Goal: Transaction & Acquisition: Purchase product/service

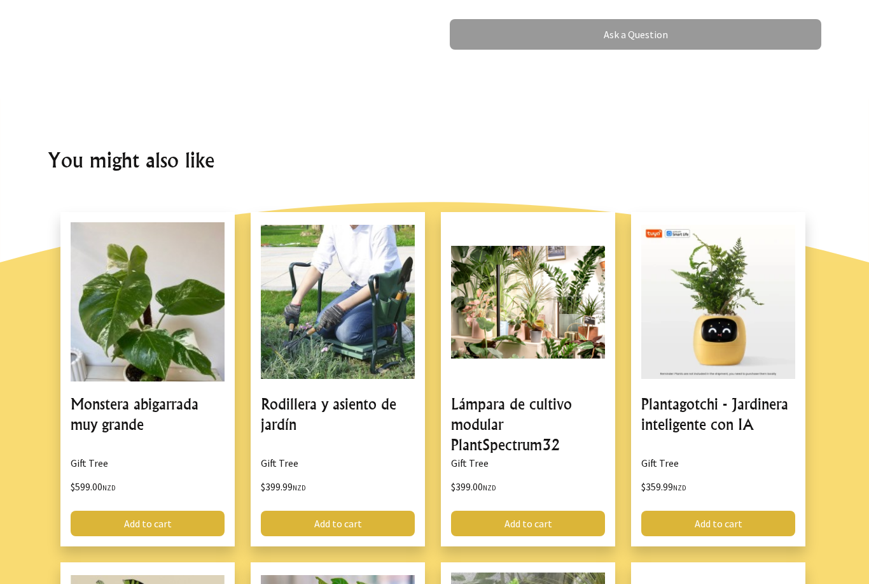
scroll to position [853, 0]
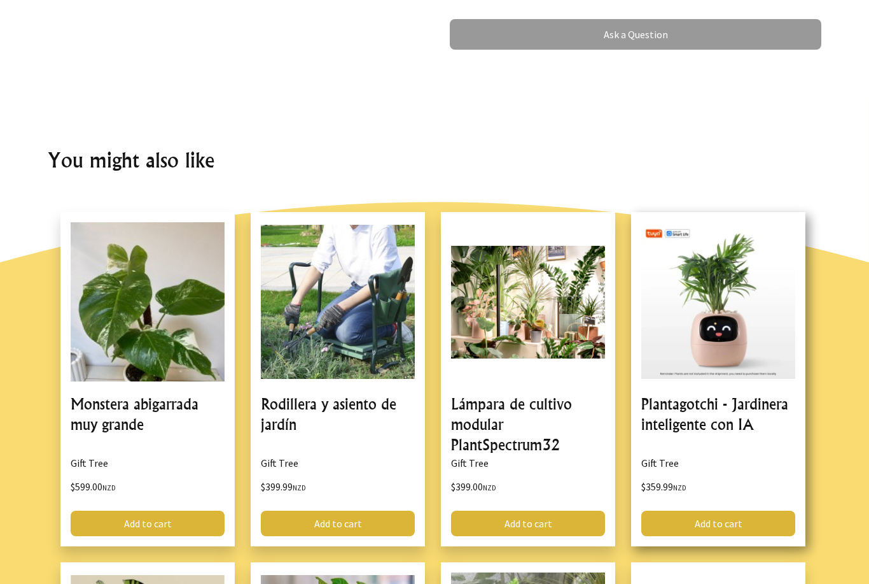
click at [751, 332] on link at bounding box center [718, 379] width 174 height 334
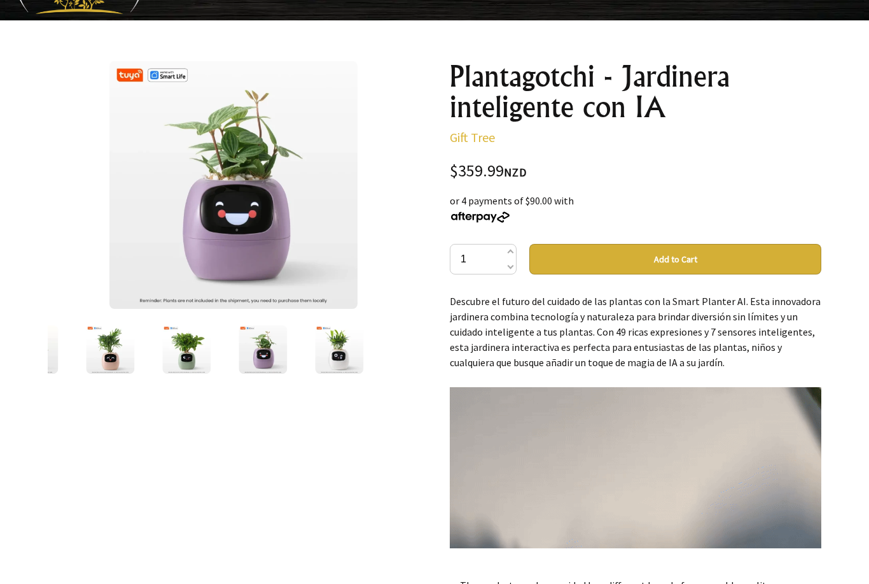
scroll to position [104, 0]
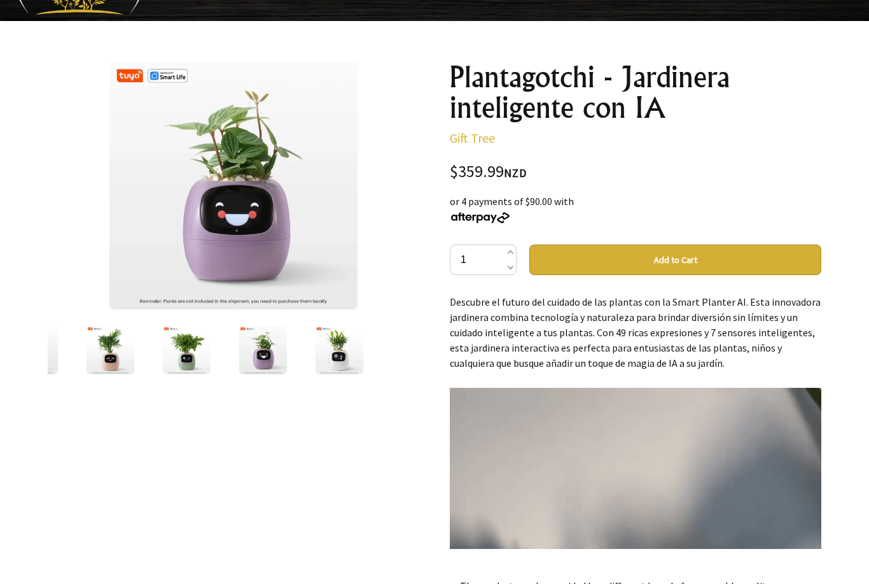
click at [94, 361] on img at bounding box center [110, 350] width 48 height 48
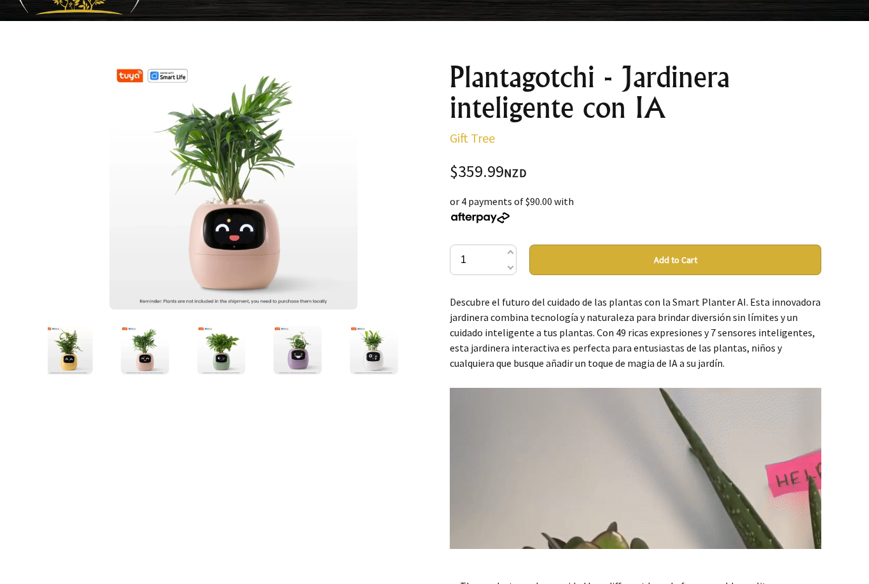
click at [55, 356] on img at bounding box center [69, 350] width 48 height 48
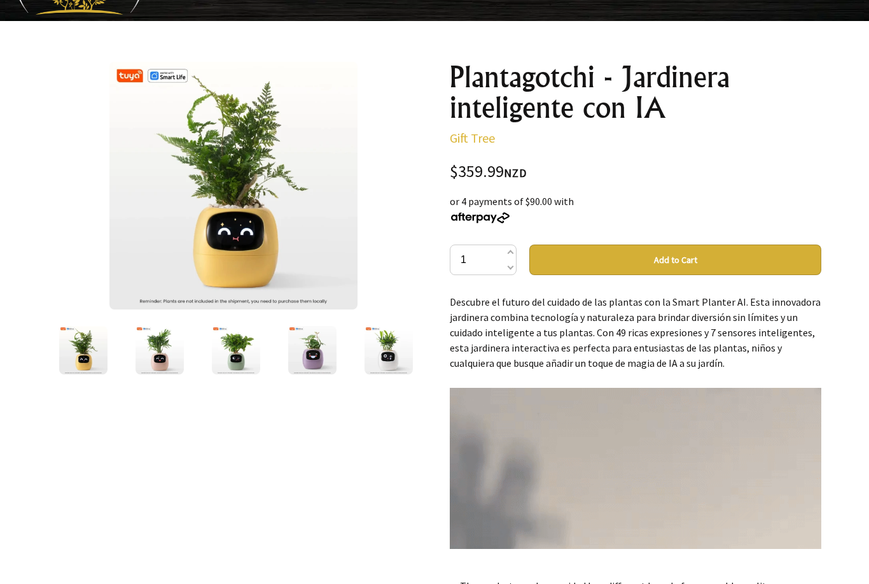
click at [222, 353] on img at bounding box center [236, 350] width 48 height 48
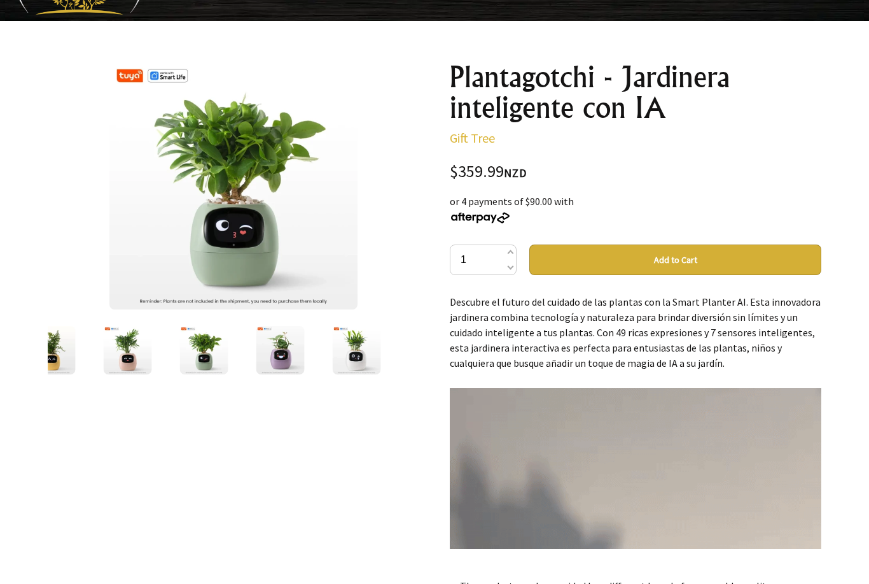
click at [111, 359] on img at bounding box center [128, 350] width 48 height 48
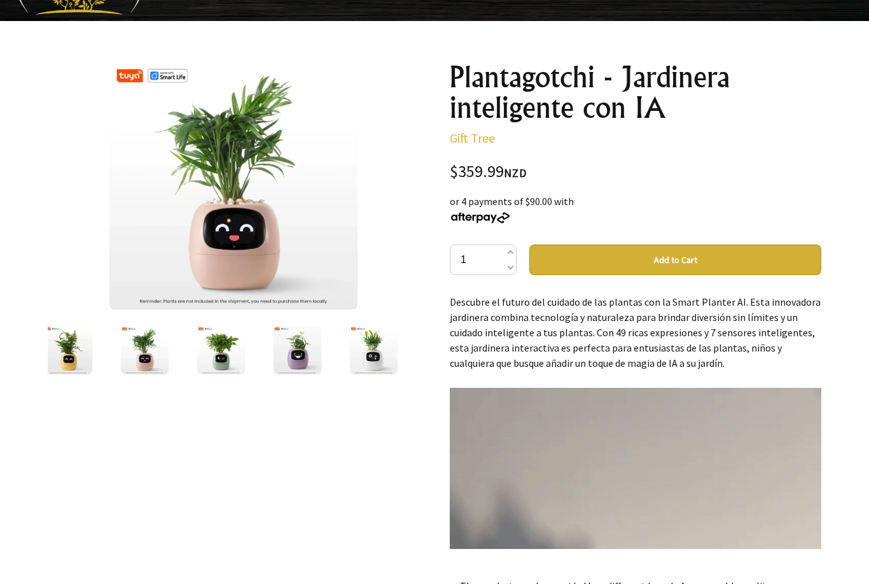
click at [284, 369] on img at bounding box center [297, 350] width 48 height 48
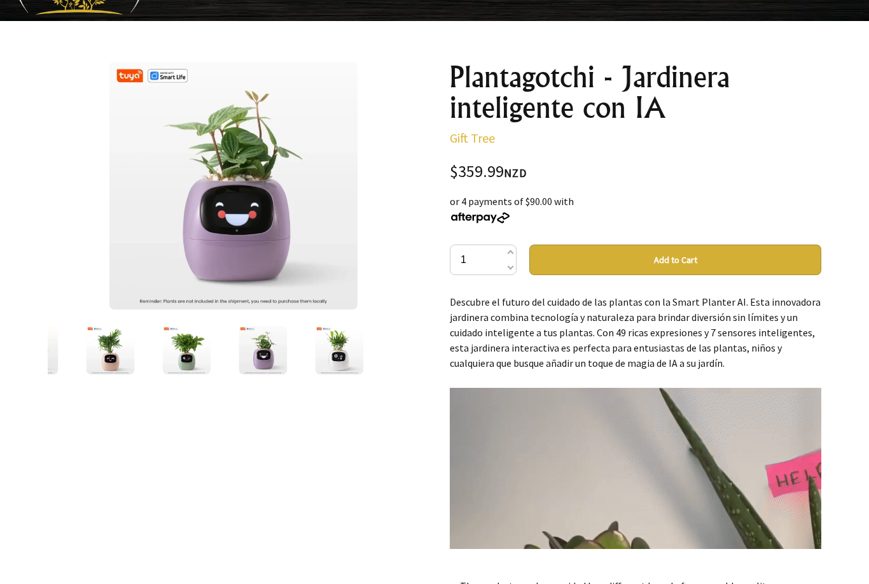
click at [325, 352] on img at bounding box center [339, 350] width 48 height 48
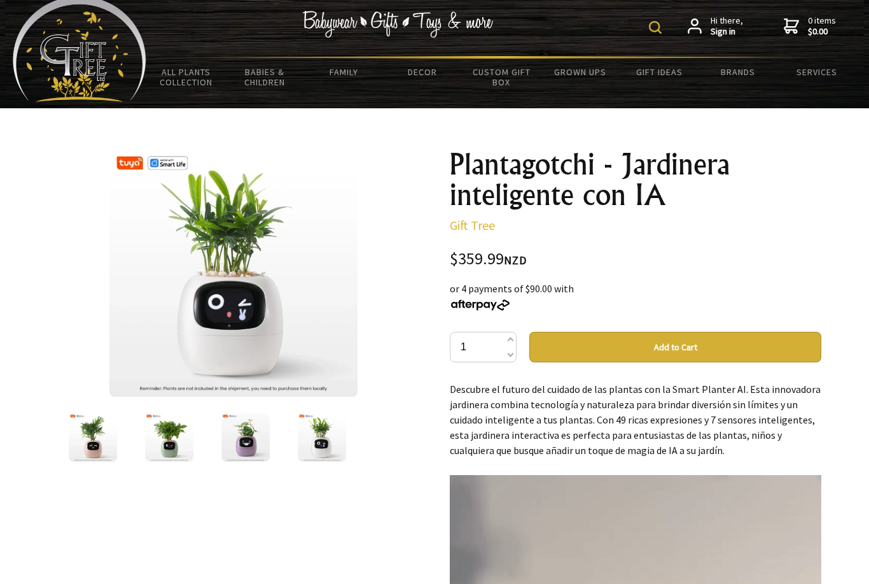
scroll to position [0, 0]
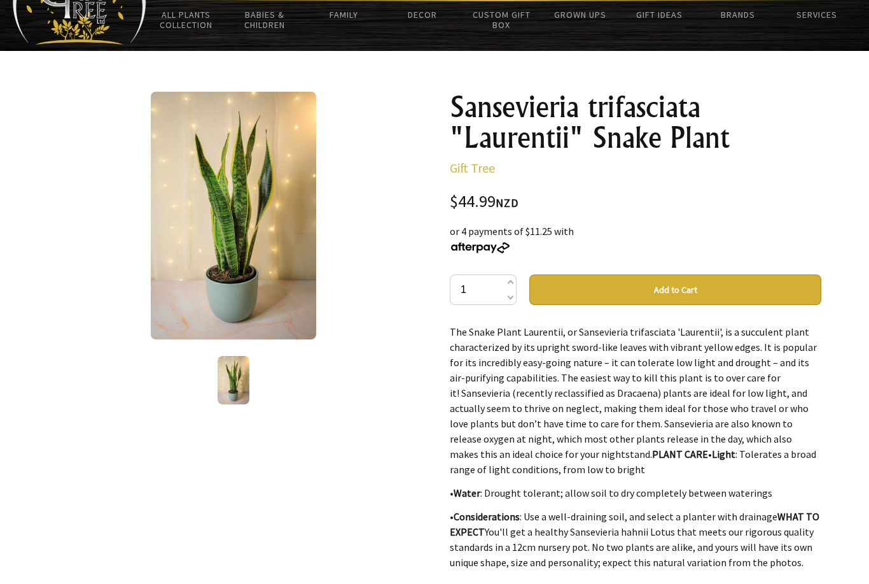
scroll to position [8, 0]
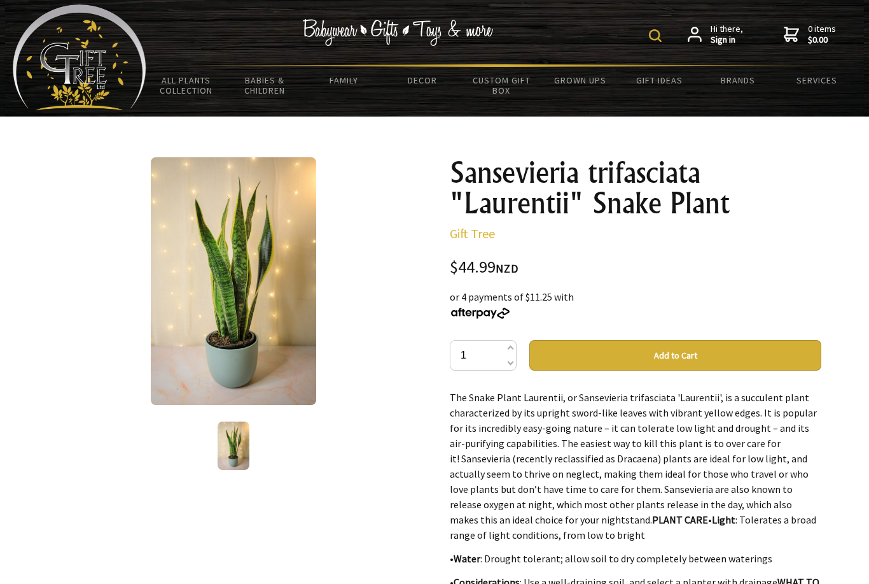
click at [802, 357] on button "Add to Cart" at bounding box center [676, 355] width 292 height 31
